Goal: Task Accomplishment & Management: Manage account settings

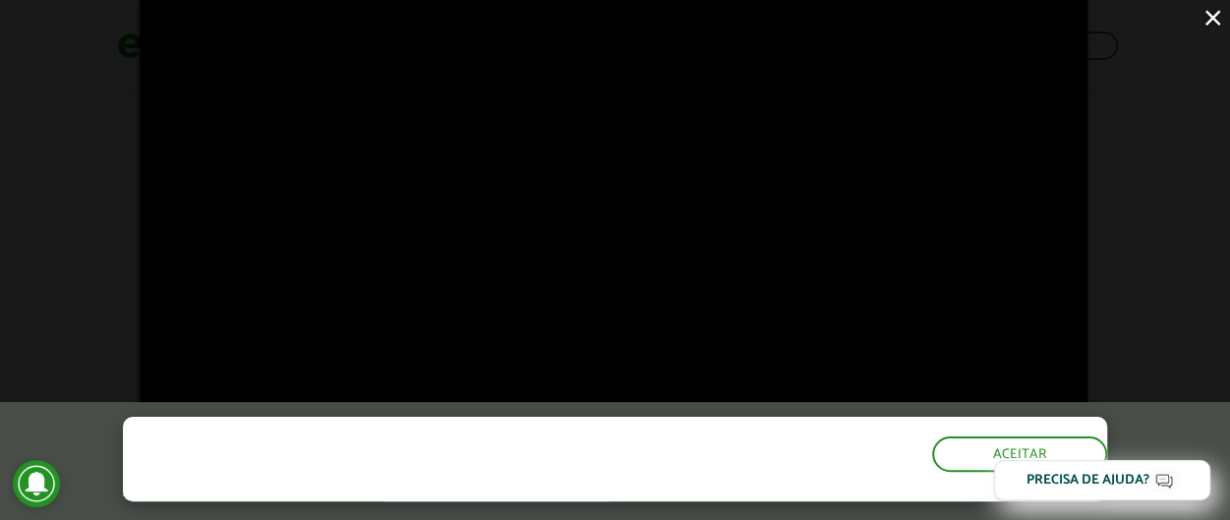
scroll to position [1423, 0]
click at [952, 447] on button "Aceitar" at bounding box center [1021, 452] width 171 height 31
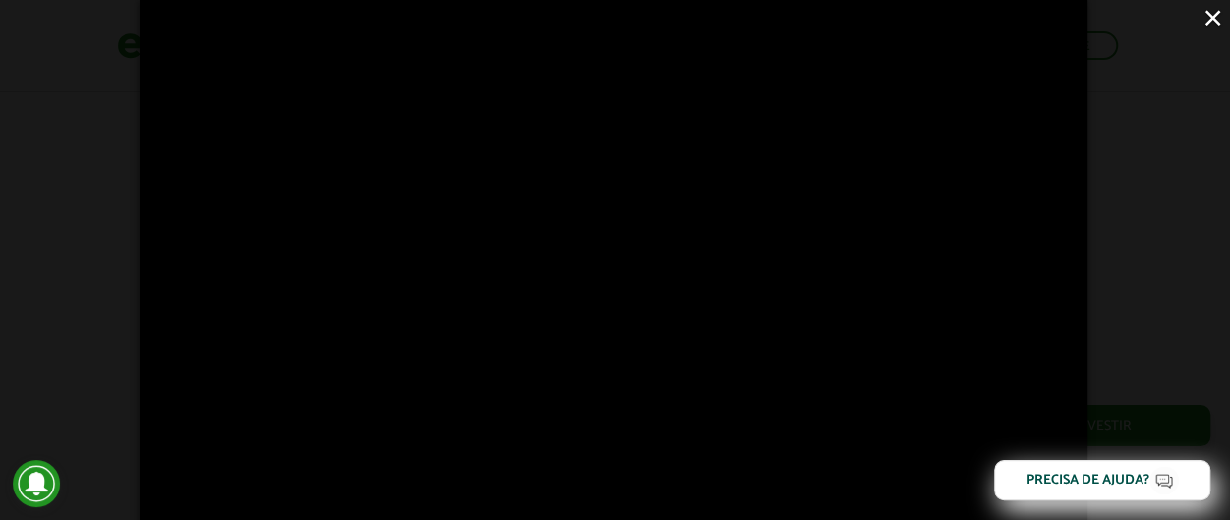
click at [1208, 22] on button "×" at bounding box center [1213, 17] width 34 height 34
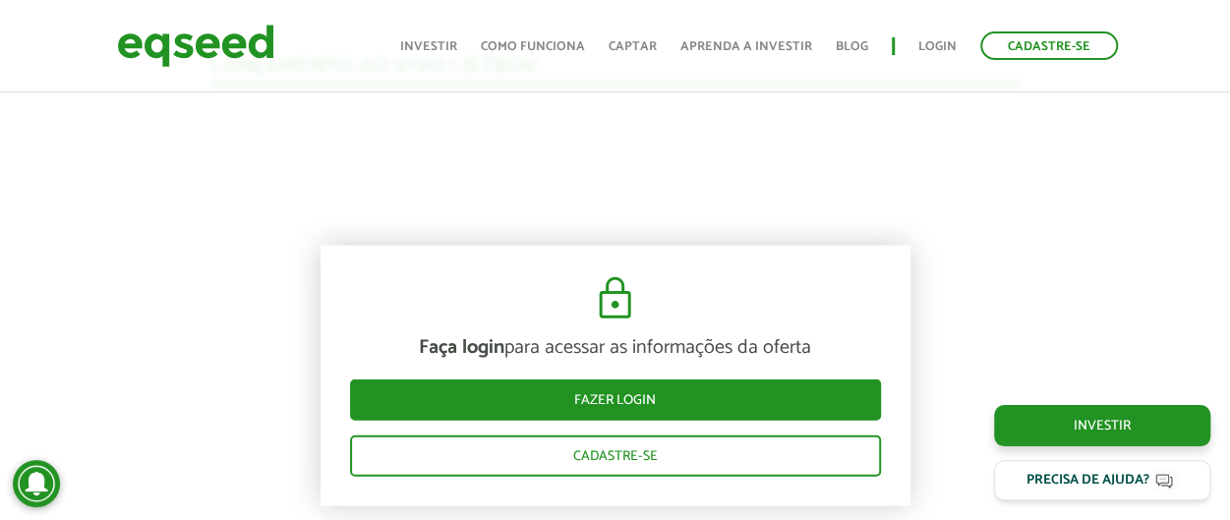
scroll to position [2308, 0]
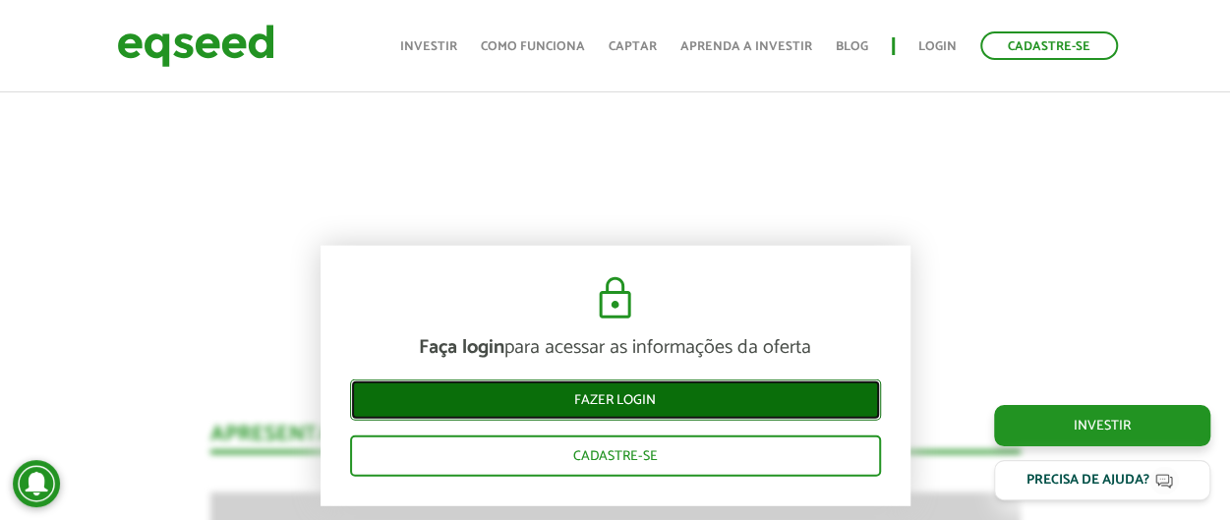
click at [731, 405] on link "Fazer login" at bounding box center [615, 400] width 531 height 41
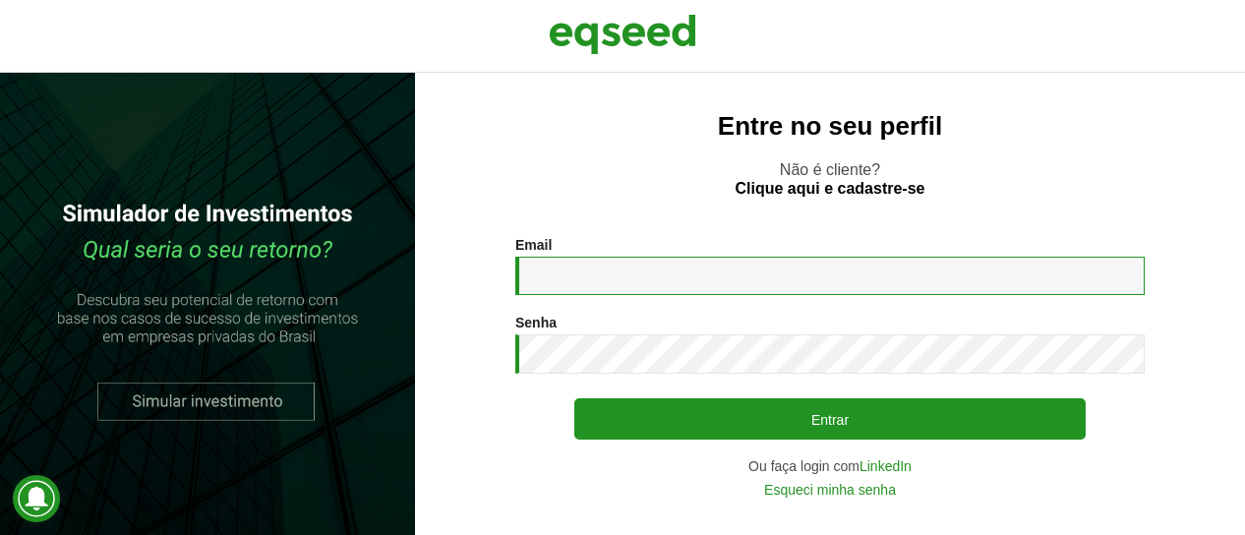
click at [739, 279] on input "Email *" at bounding box center [829, 276] width 629 height 38
type input "**********"
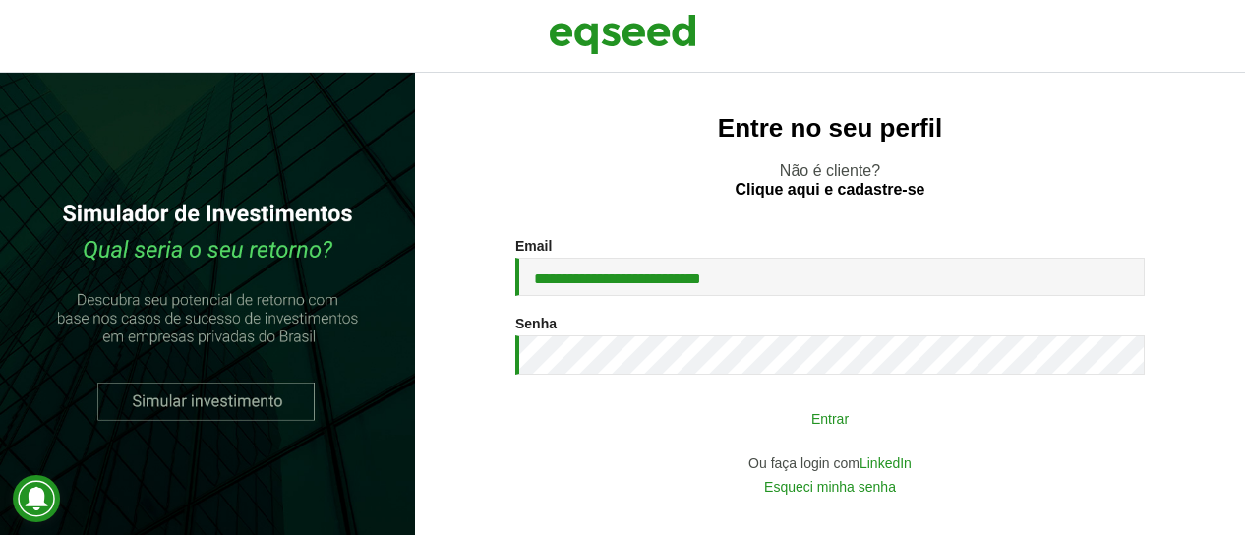
click at [627, 428] on button "Entrar" at bounding box center [829, 417] width 511 height 37
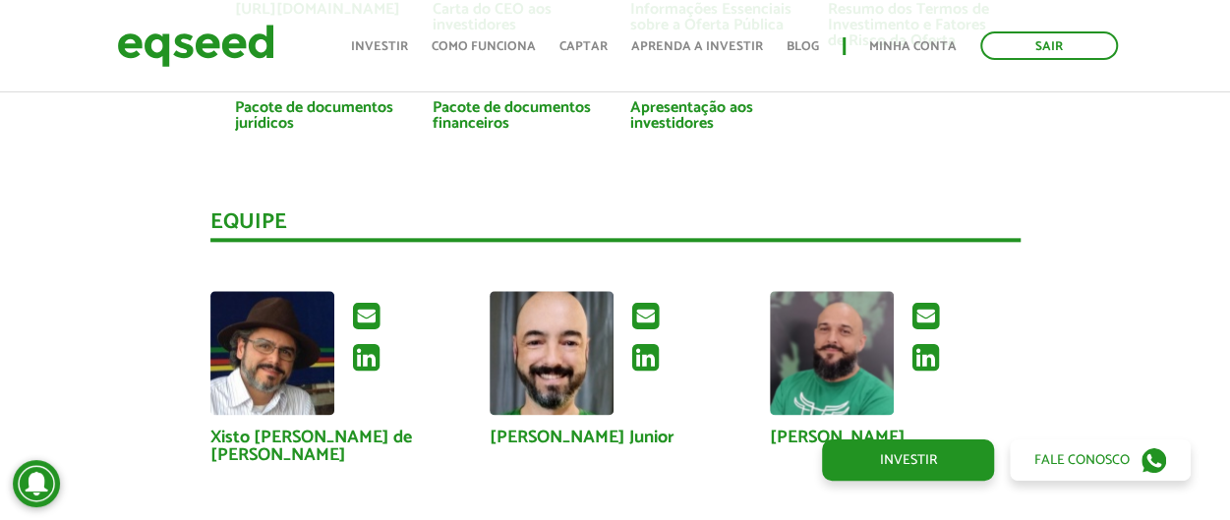
scroll to position [4819, 0]
